Goal: Transaction & Acquisition: Purchase product/service

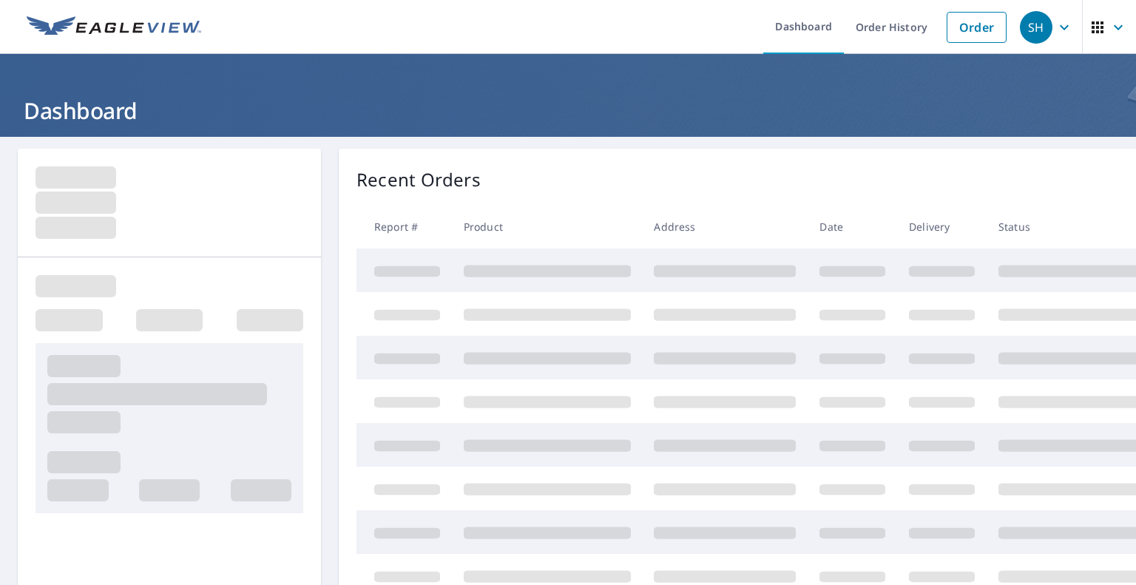
click at [979, 32] on link "Order" at bounding box center [976, 27] width 60 height 31
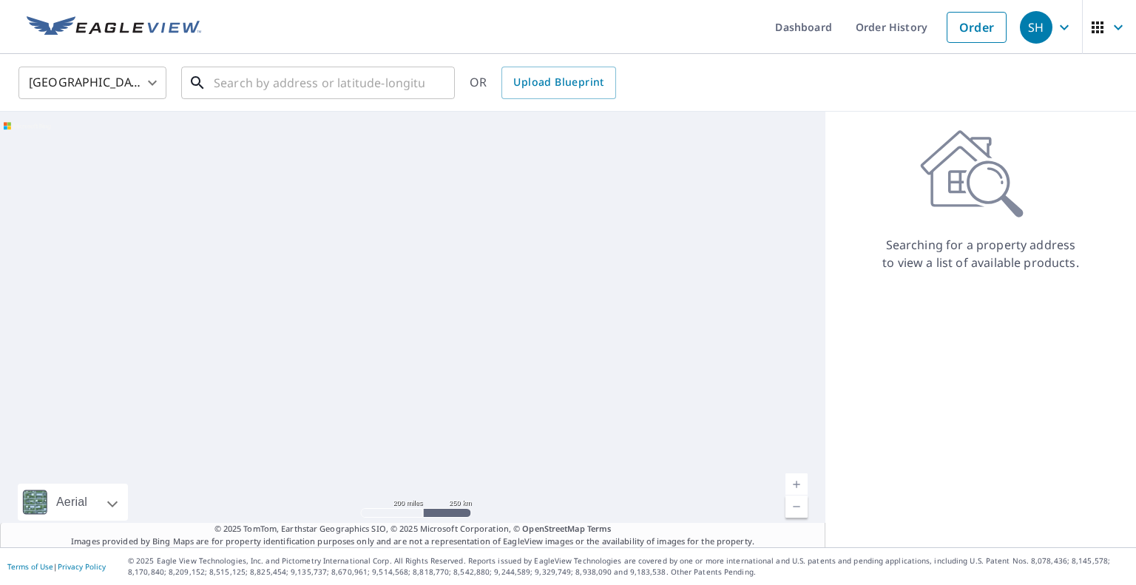
click at [322, 76] on input "text" at bounding box center [319, 82] width 211 height 41
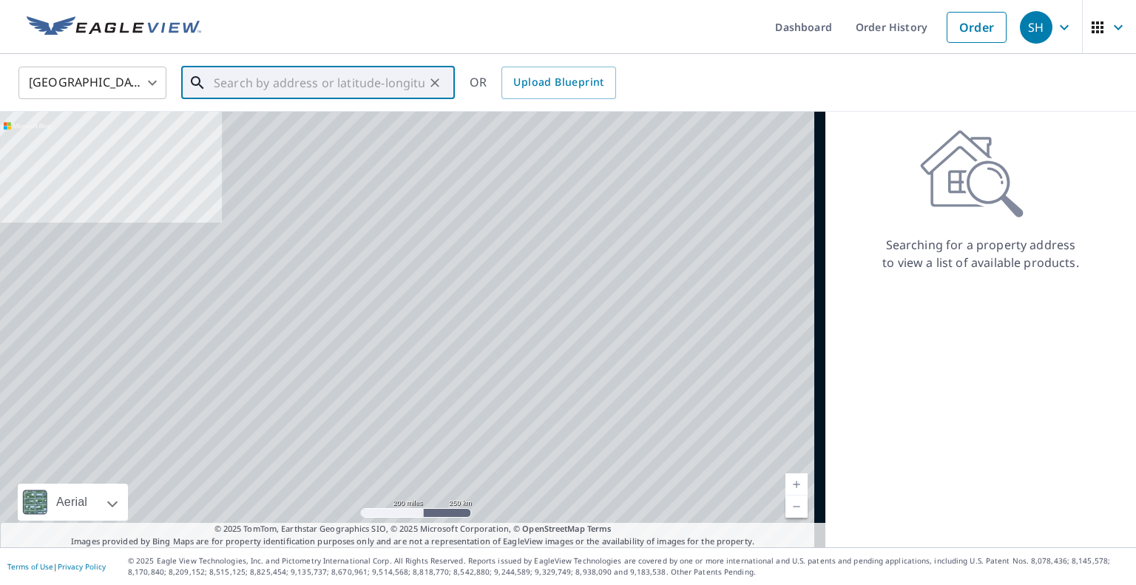
paste input "[GEOGRAPHIC_DATA]"
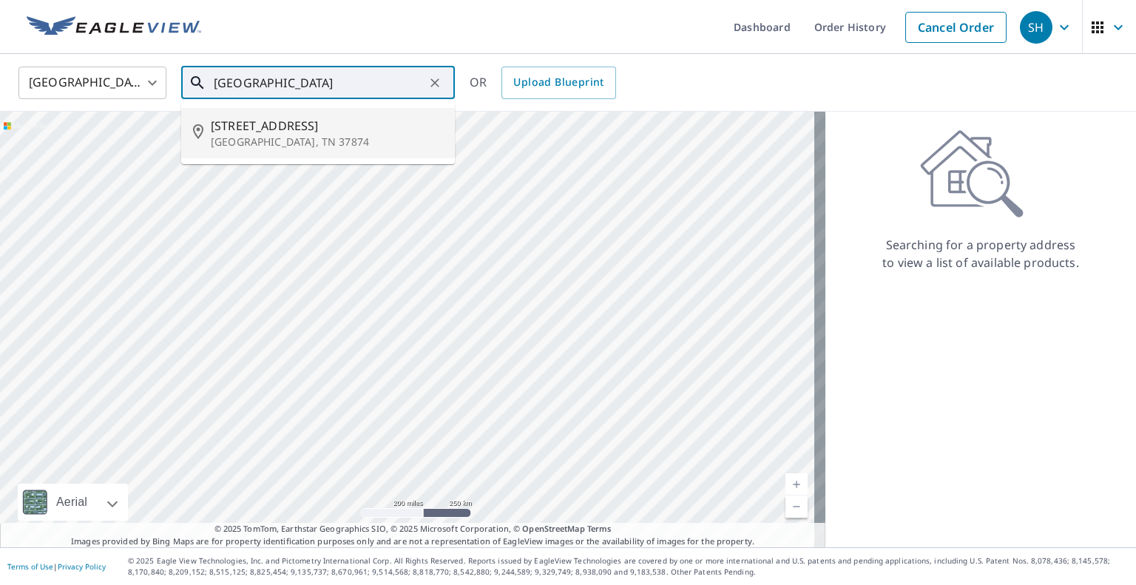
click at [306, 135] on p "[GEOGRAPHIC_DATA], TN 37874" at bounding box center [327, 142] width 232 height 15
type input "[STREET_ADDRESS]"
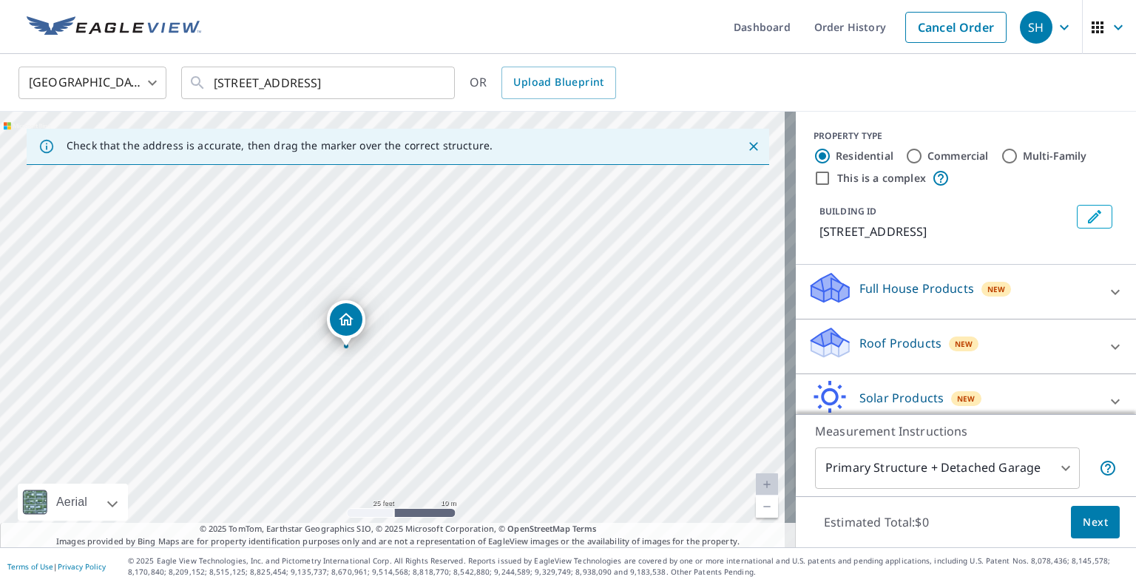
drag, startPoint x: 486, startPoint y: 217, endPoint x: 439, endPoint y: 237, distance: 50.4
click at [439, 237] on div "[STREET_ADDRESS]" at bounding box center [398, 329] width 796 height 435
click at [884, 352] on p "Roof Products" at bounding box center [900, 343] width 82 height 18
click at [880, 313] on div "Full House Products New" at bounding box center [952, 292] width 290 height 42
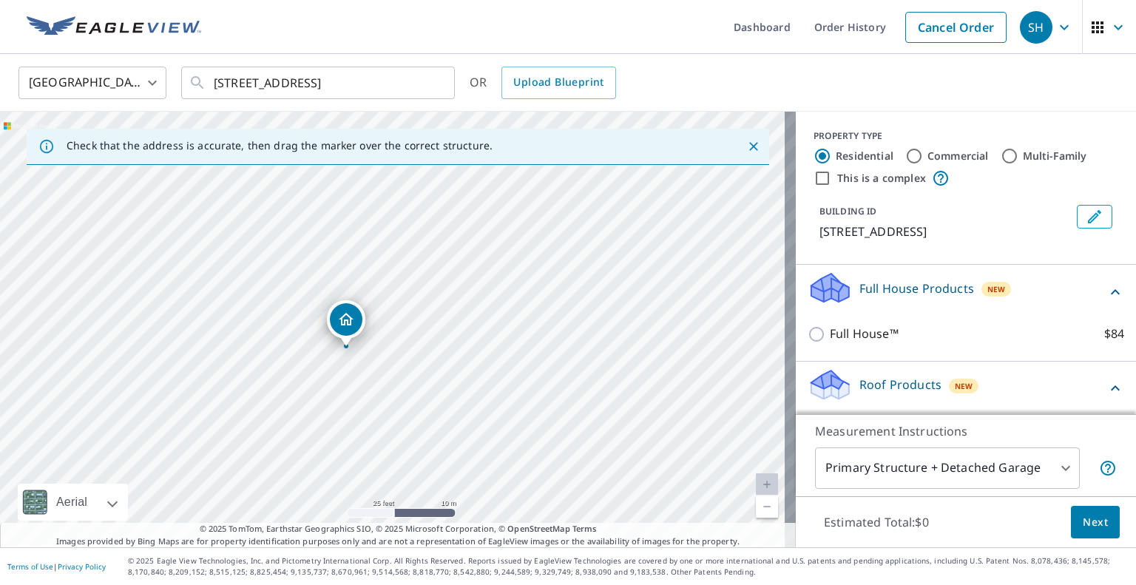
click at [887, 313] on div "Full House Products New" at bounding box center [956, 292] width 299 height 42
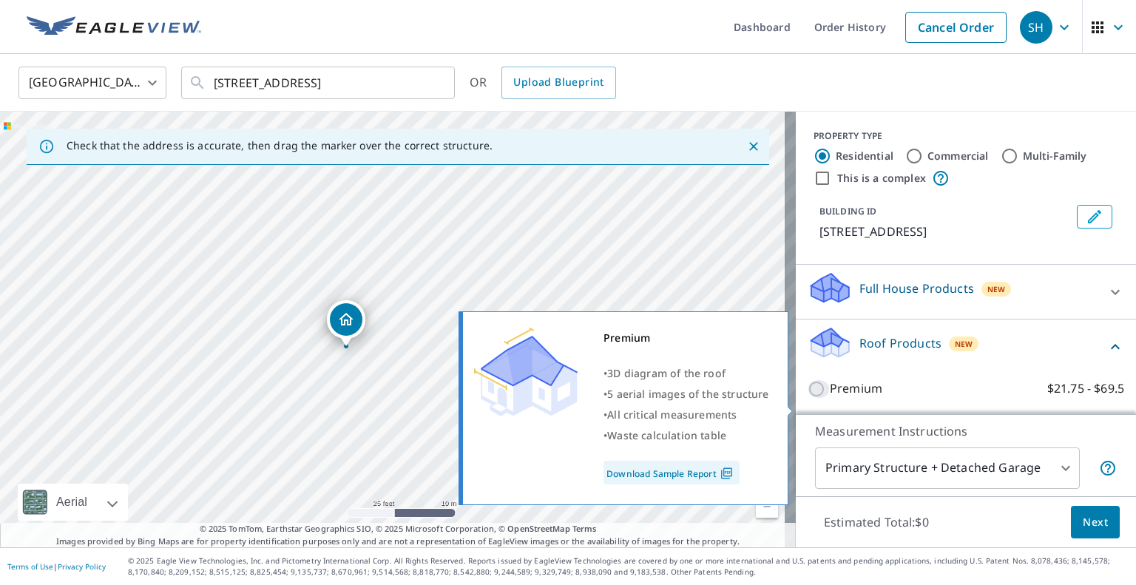
click at [807, 398] on input "Premium $21.75 - $69.5" at bounding box center [818, 389] width 22 height 18
checkbox input "true"
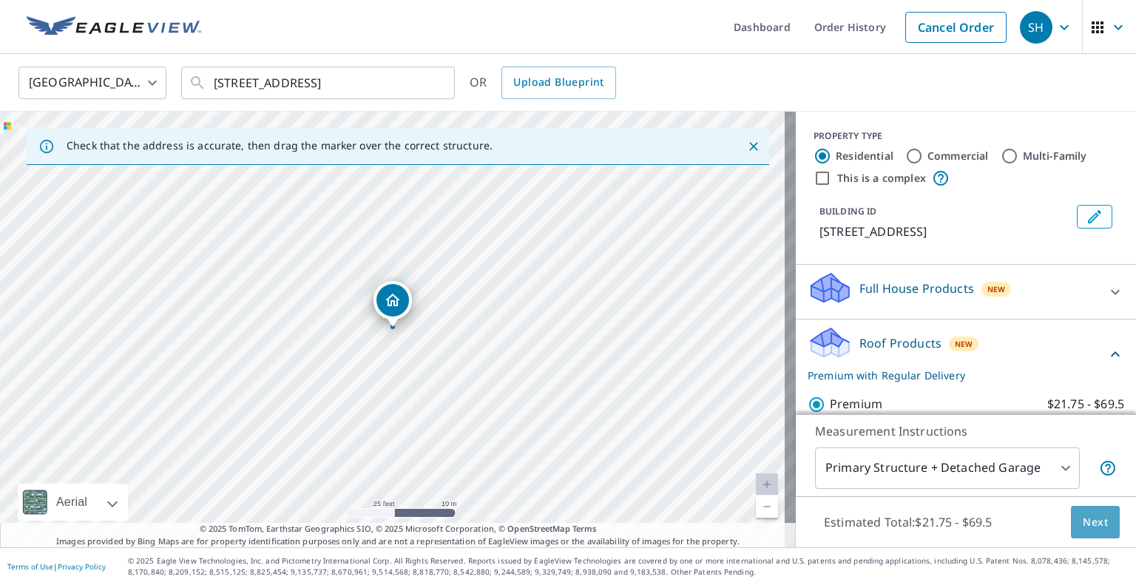
click at [1100, 529] on button "Next" at bounding box center [1095, 522] width 49 height 33
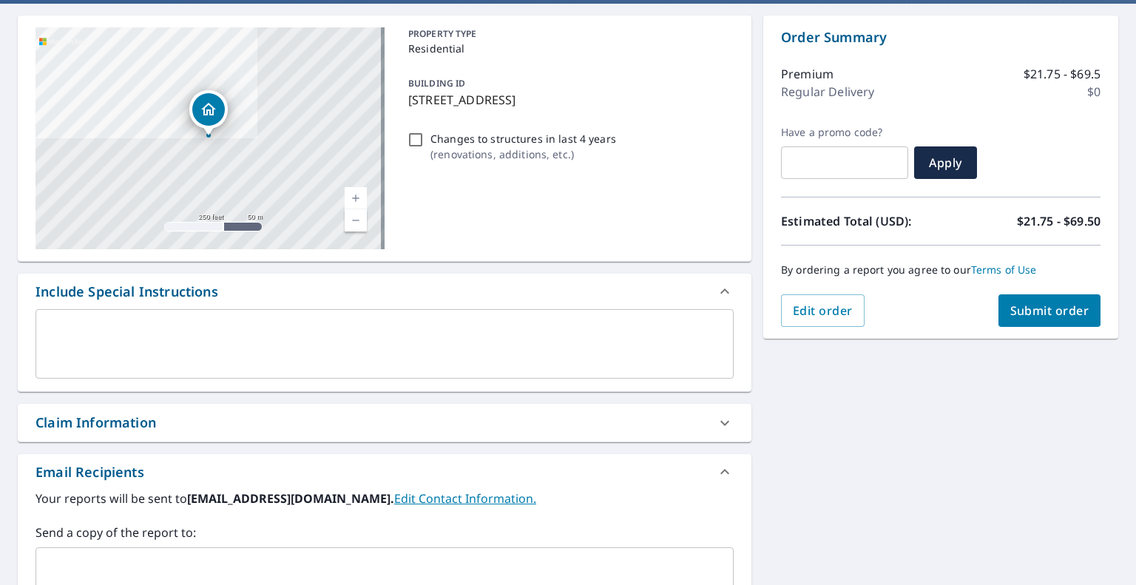
scroll to position [148, 0]
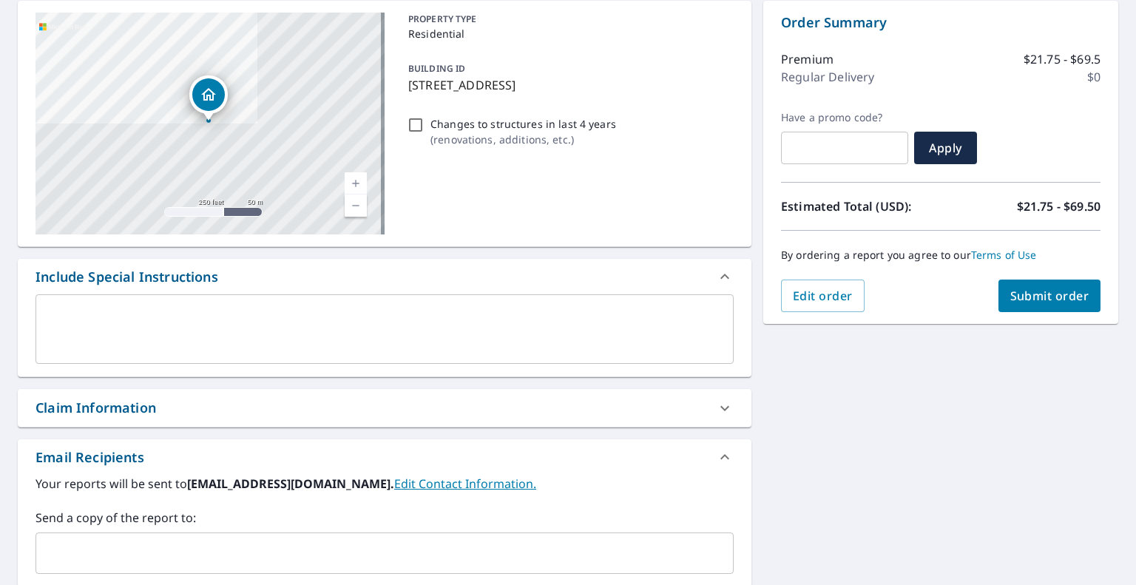
click at [220, 407] on div "Claim Information" at bounding box center [370, 408] width 671 height 20
checkbox input "true"
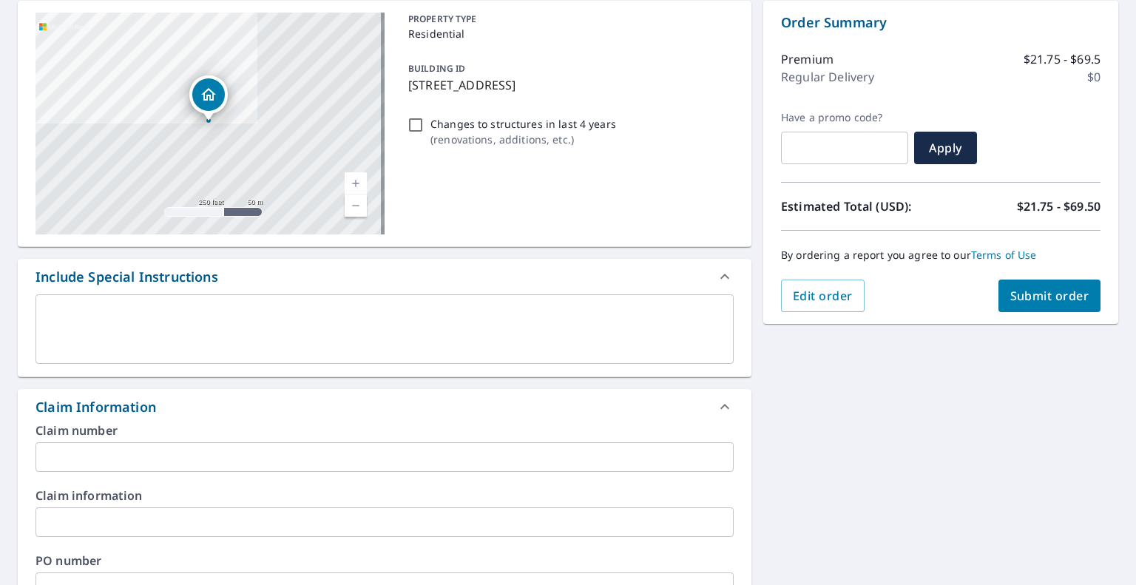
click at [158, 452] on input "text" at bounding box center [384, 457] width 698 height 30
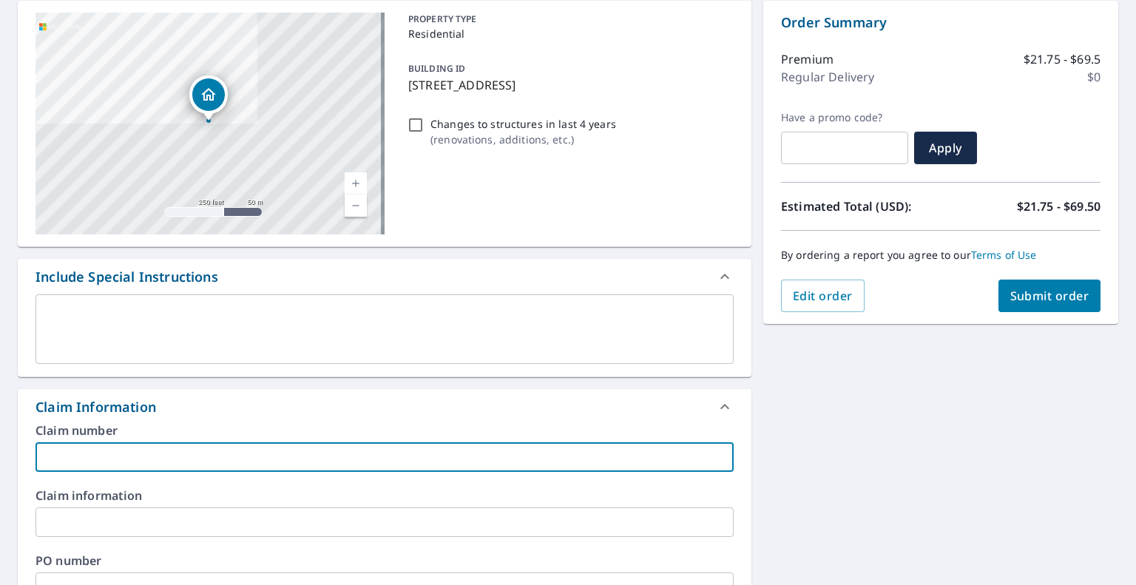
paste input "20612608"
type input "20612608"
checkbox input "true"
type input "20612608"
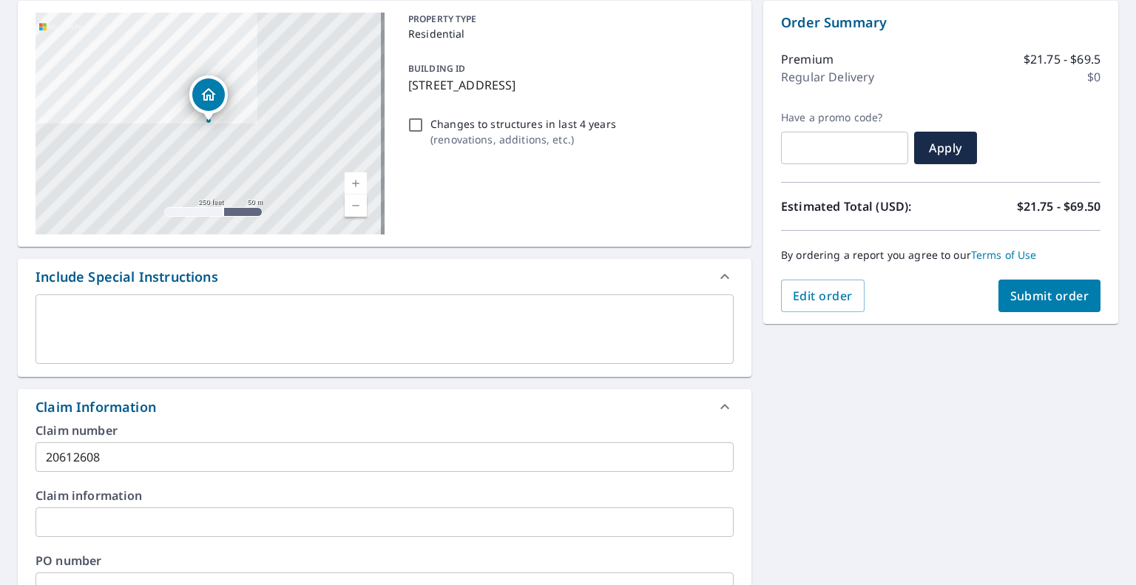
click at [1028, 461] on div "[STREET_ADDRESS] Aerial Road A standard road map Aerial A detailed look from ab…" at bounding box center [568, 526] width 1136 height 1074
click at [1017, 298] on span "Submit order" at bounding box center [1049, 296] width 79 height 16
checkbox input "true"
